Goal: Task Accomplishment & Management: Complete application form

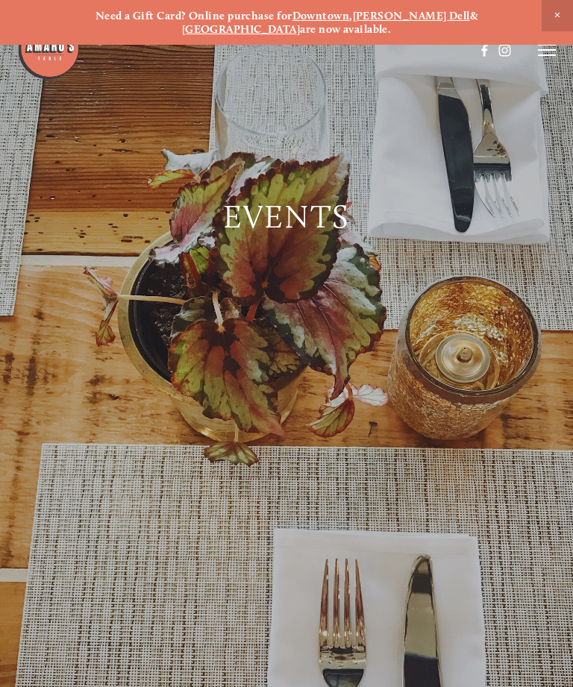
click at [544, 29] on span "Close Announcement" at bounding box center [556, 15] width 31 height 31
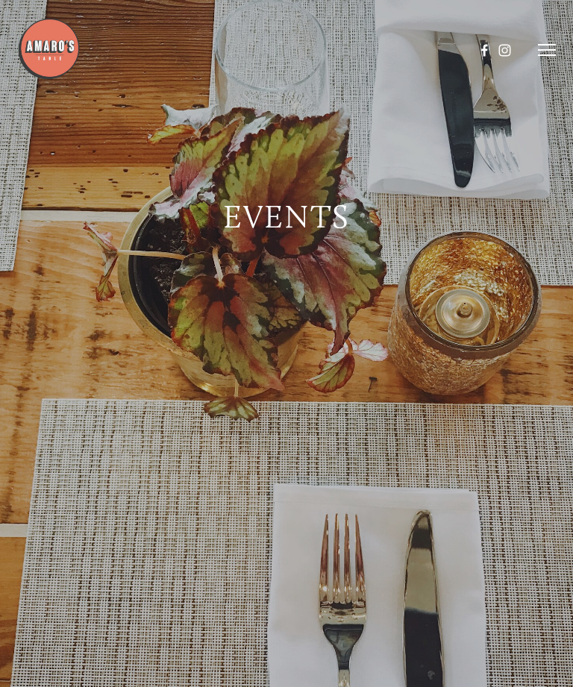
click at [546, 50] on line at bounding box center [547, 50] width 18 height 0
click at [539, 44] on line at bounding box center [544, 49] width 13 height 13
click at [554, 54] on icon at bounding box center [547, 49] width 18 height 13
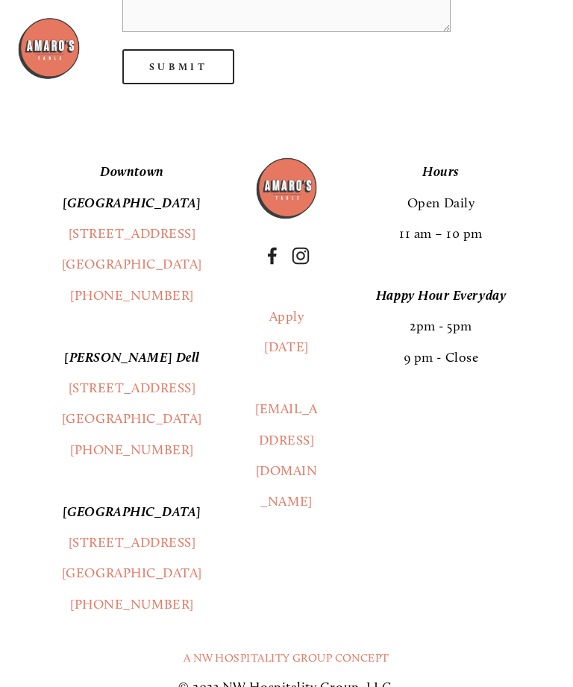
scroll to position [1378, 0]
click at [57, 686] on footer "[GEOGRAPHIC_DATA] [STREET_ADDRESS] (360) 718-2942 [PERSON_NAME] Dell [STREET_AD…" at bounding box center [286, 435] width 573 height 627
click at [66, 686] on footer "[GEOGRAPHIC_DATA] [STREET_ADDRESS] (360) 718-2942 [PERSON_NAME] Dell [STREET_AD…" at bounding box center [286, 435] width 573 height 627
click at [183, 686] on p "© 2023 NW Hospitality Group, LLC." at bounding box center [286, 687] width 504 height 31
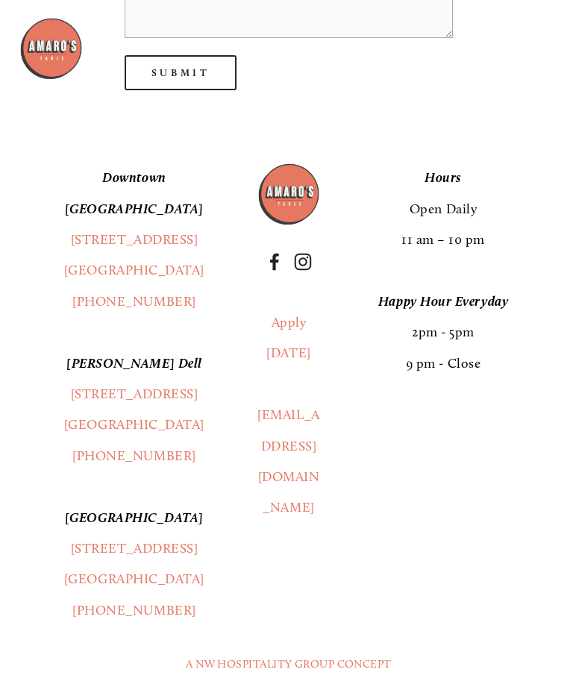
scroll to position [1369, 0]
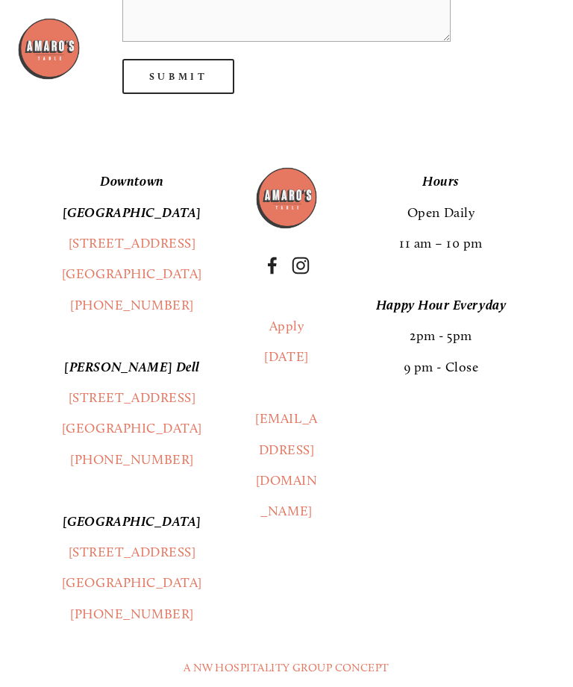
click at [122, 175] on footer "[GEOGRAPHIC_DATA] [STREET_ADDRESS] (360) 718-2942 [PERSON_NAME] Dell [STREET_AD…" at bounding box center [286, 445] width 573 height 627
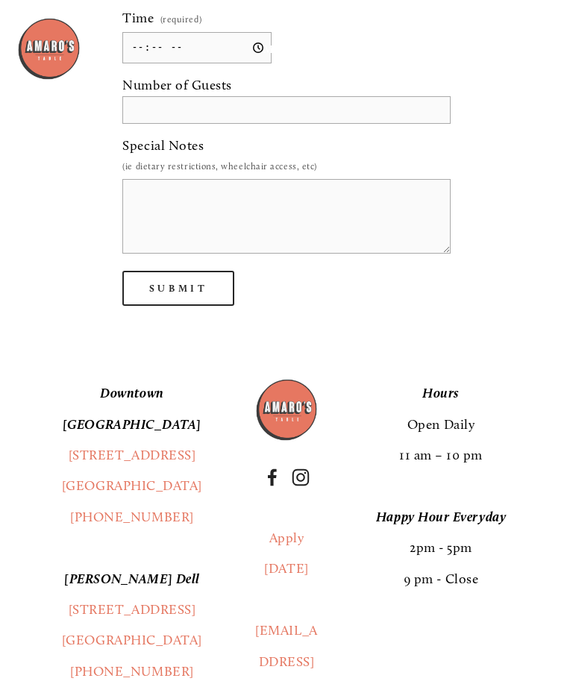
scroll to position [1155, 0]
